Goal: Check status: Check status

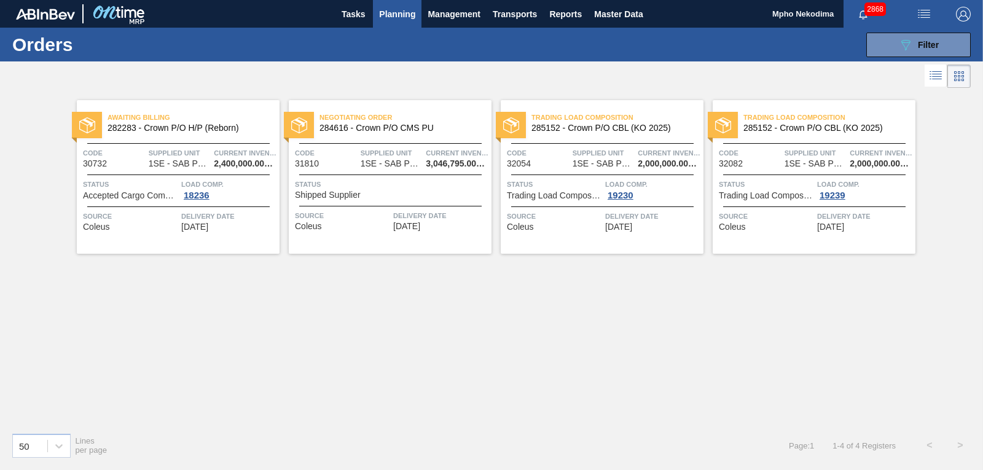
click at [845, 225] on span "[DATE]" at bounding box center [831, 227] width 27 height 9
click at [837, 226] on span "[DATE]" at bounding box center [831, 227] width 27 height 9
click at [623, 217] on span "Delivery Date" at bounding box center [652, 216] width 95 height 12
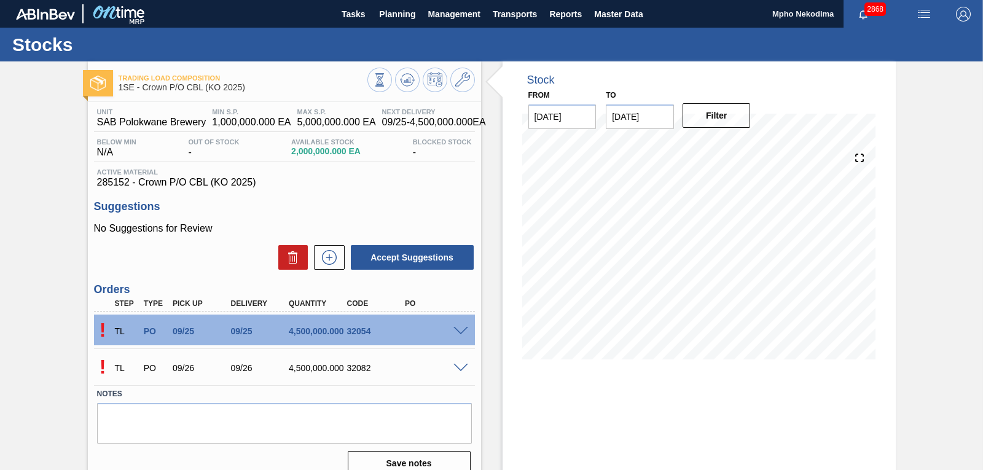
click at [412, 376] on div "TL PO 09/26 09/26 4,500,000.000 32082" at bounding box center [281, 367] width 349 height 25
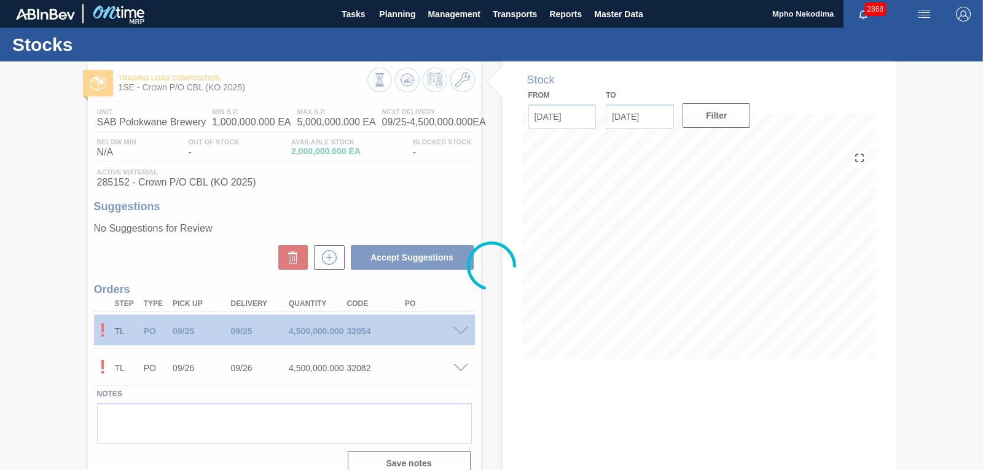
click at [335, 370] on div at bounding box center [491, 265] width 983 height 409
click at [462, 371] on div at bounding box center [491, 265] width 983 height 409
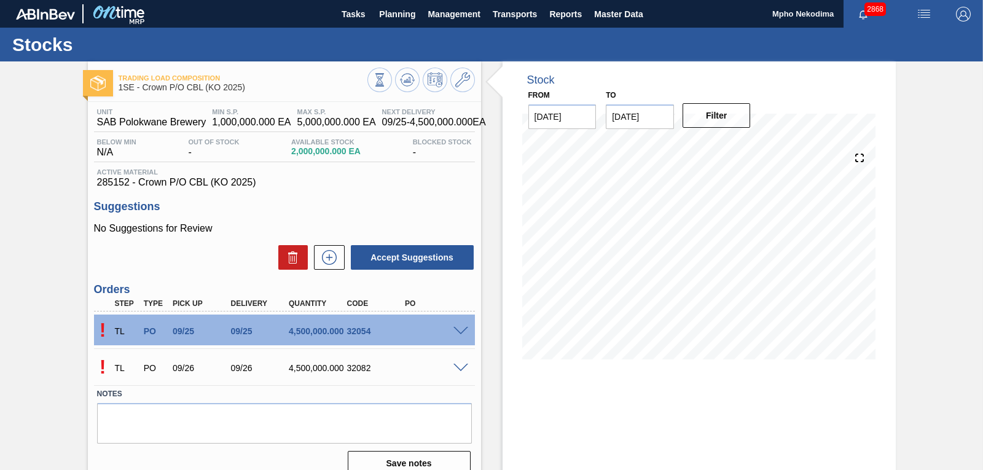
click at [460, 367] on span at bounding box center [461, 368] width 15 height 9
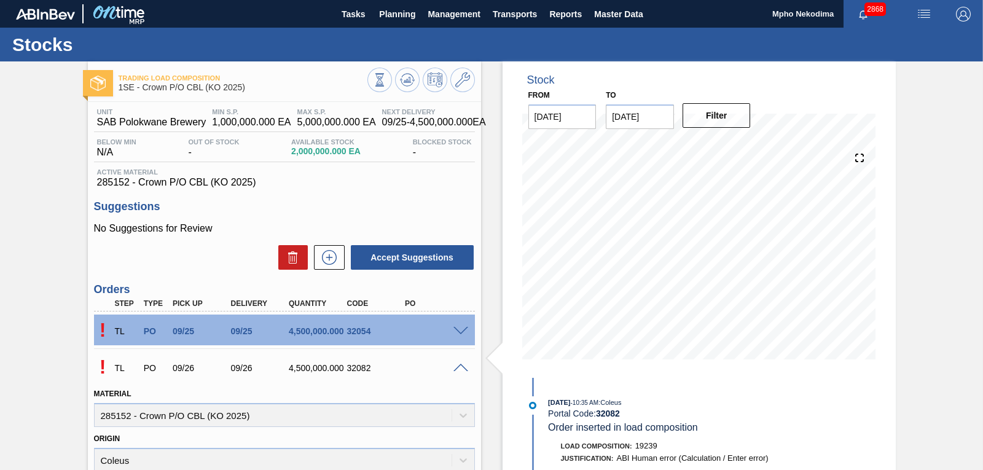
click at [245, 368] on div "09/26" at bounding box center [260, 368] width 64 height 10
click at [463, 329] on span at bounding box center [461, 331] width 15 height 9
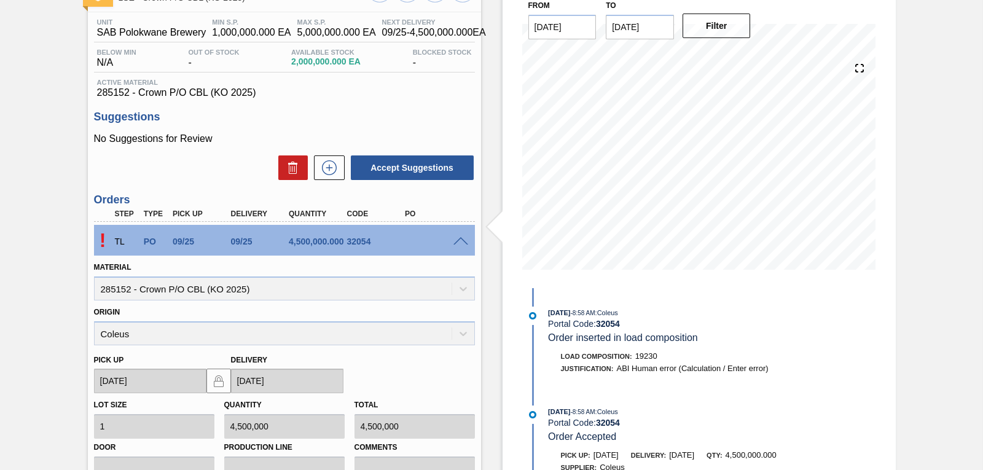
scroll to position [87, 0]
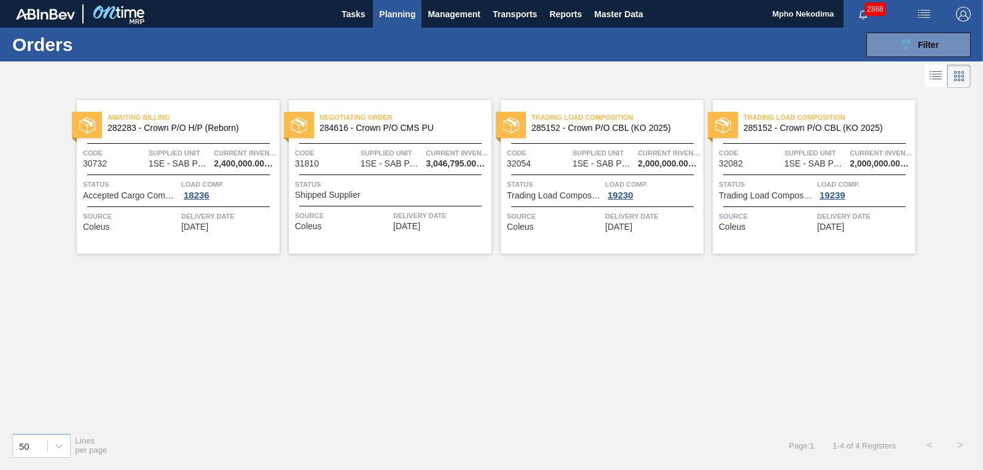
click at [829, 224] on span "[DATE]" at bounding box center [831, 227] width 27 height 9
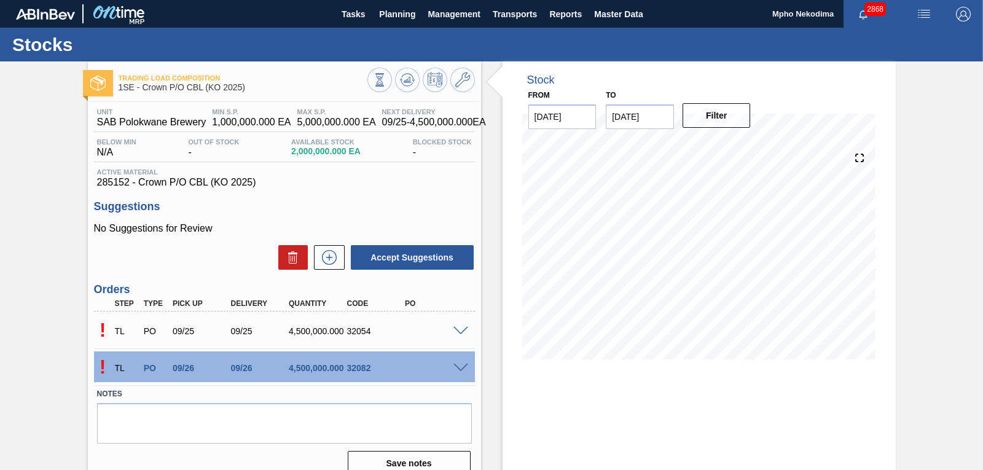
click at [404, 199] on div "Unit SAB Polokwane Brewery MIN S.P. 1,000,000.000 EA MAX S.P. 5,000,000.000 EA …" at bounding box center [284, 291] width 393 height 378
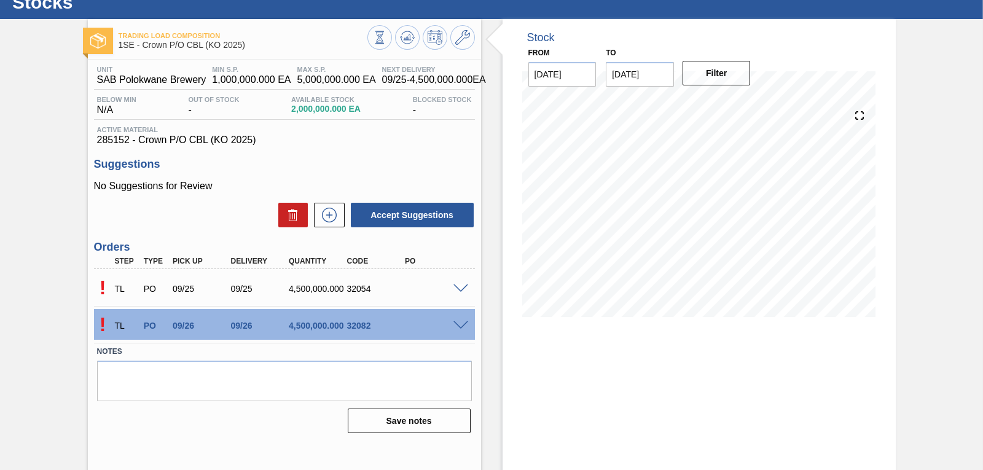
scroll to position [58, 0]
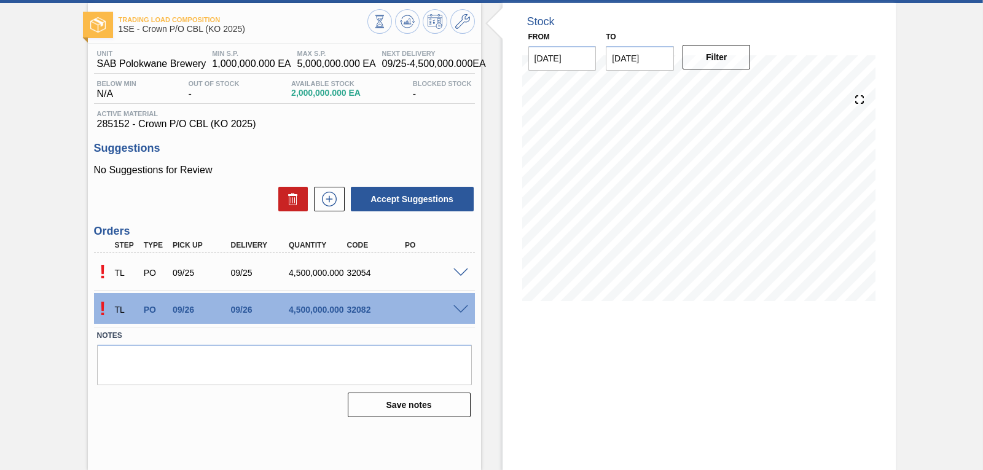
click at [460, 309] on span at bounding box center [461, 309] width 15 height 9
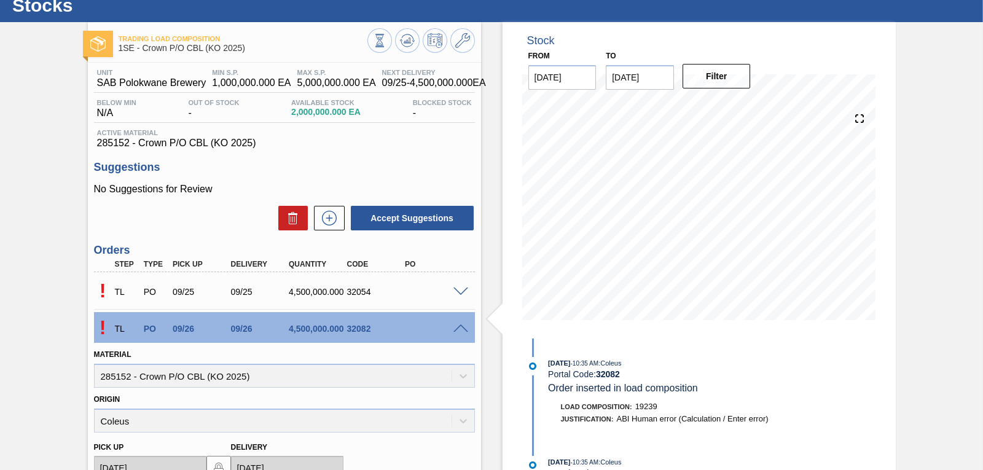
scroll to position [26, 0]
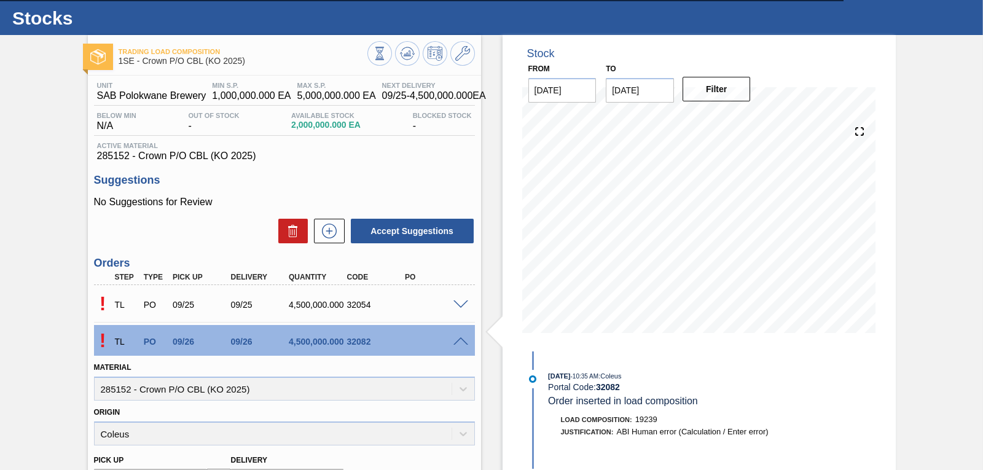
click at [412, 177] on h3 "Suggestions" at bounding box center [284, 180] width 381 height 13
click at [347, 168] on div "Unit SAB Polokwane Brewery MIN S.P. 1,000,000.000 EA MAX S.P. 5,000,000.000 EA …" at bounding box center [284, 414] width 393 height 676
